Goal: Task Accomplishment & Management: Complete application form

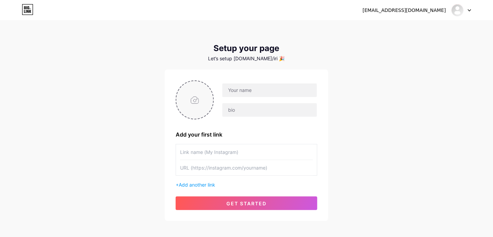
click at [192, 95] on input "file" at bounding box center [195, 100] width 37 height 38
type input "C:\fakepath\hyy.jpg"
click at [267, 93] on input "text" at bounding box center [270, 90] width 95 height 14
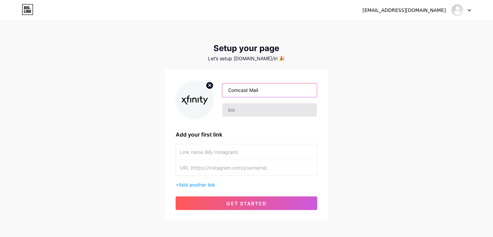
type input "Comcast Mail"
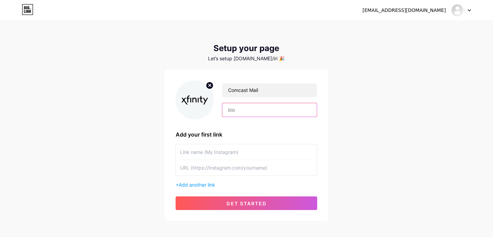
click at [257, 112] on input "text" at bounding box center [270, 110] width 95 height 14
click at [233, 150] on input "text" at bounding box center [246, 151] width 133 height 15
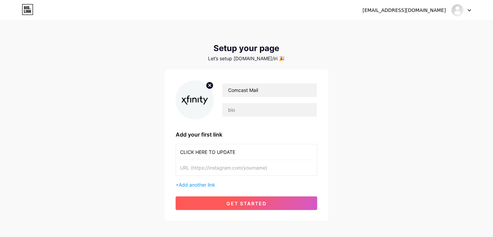
type input "CLICK HERE TO UPDATE"
click at [229, 202] on span "get started" at bounding box center [247, 204] width 40 height 6
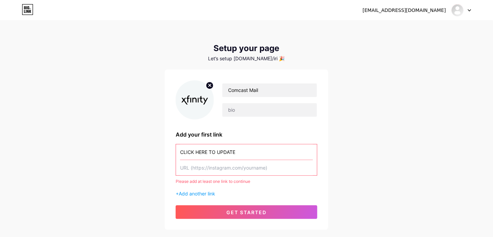
click at [224, 164] on input "text" at bounding box center [246, 167] width 133 height 15
click at [209, 171] on input "text" at bounding box center [246, 167] width 133 height 15
paste input "[URL][DOMAIN_NAME]"
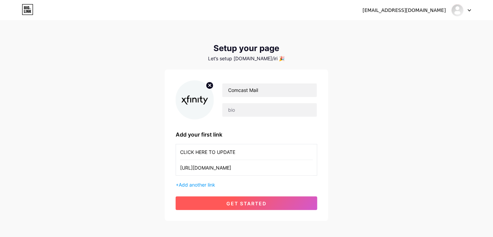
type input "[URL][DOMAIN_NAME]"
click at [229, 205] on span "get started" at bounding box center [247, 204] width 40 height 6
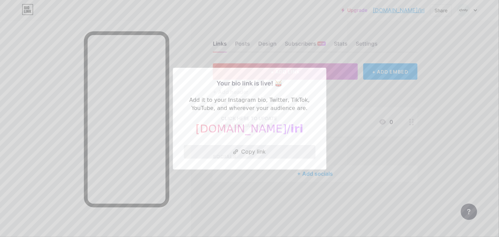
click at [246, 151] on button "Copy link" at bounding box center [250, 152] width 132 height 14
click at [350, 116] on div at bounding box center [249, 118] width 499 height 237
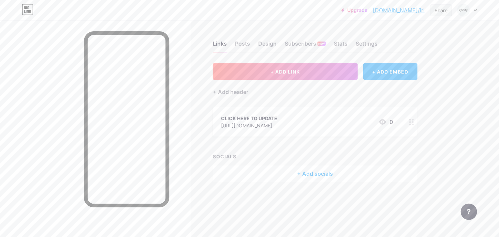
click at [442, 14] on div "Share" at bounding box center [440, 10] width 13 height 7
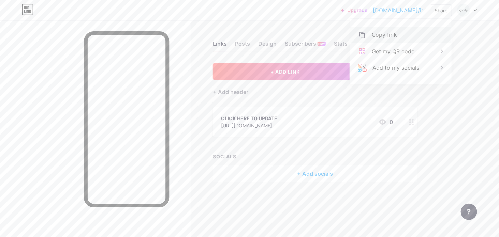
click at [389, 36] on div "Copy link" at bounding box center [383, 35] width 25 height 8
